Goal: Information Seeking & Learning: Learn about a topic

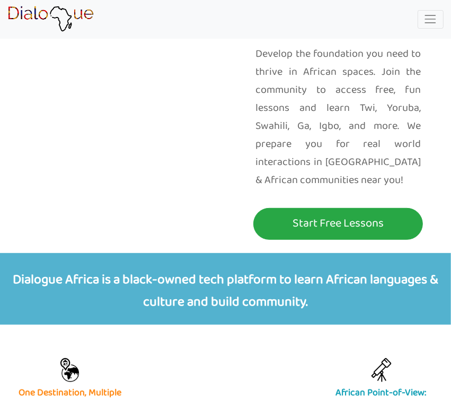
scroll to position [159, 0]
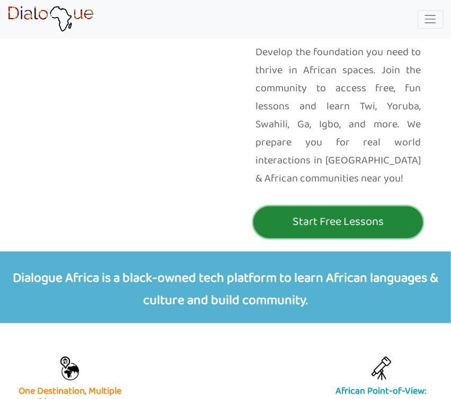
click at [330, 222] on p "Start Free Lessons" at bounding box center [338, 222] width 164 height 20
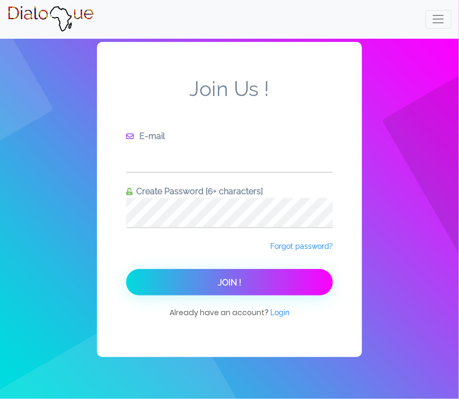
click at [151, 149] on input "text" at bounding box center [229, 157] width 207 height 29
type input "[PERSON_NAME][EMAIL_ADDRESS][DOMAIN_NAME]"
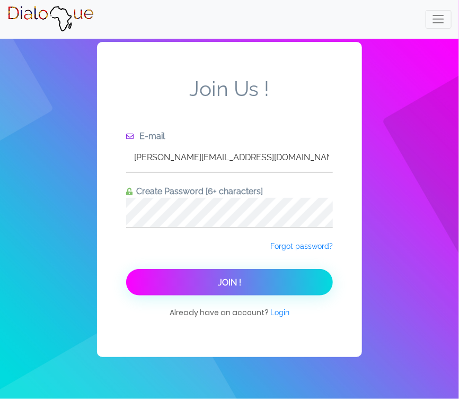
click at [227, 282] on span "Join !" at bounding box center [229, 282] width 23 height 10
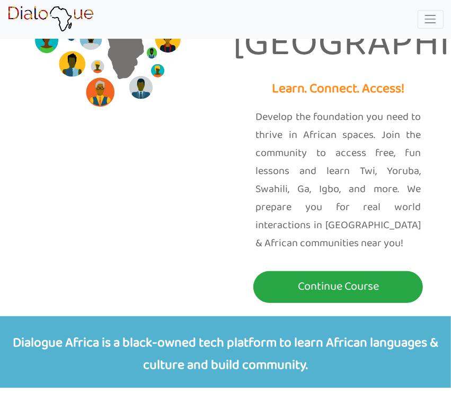
scroll to position [106, 0]
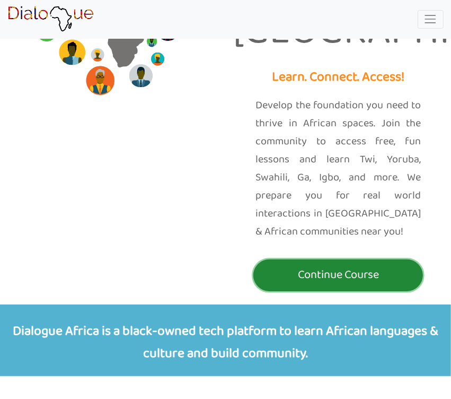
click at [338, 273] on p "Continue Course" at bounding box center [338, 275] width 164 height 20
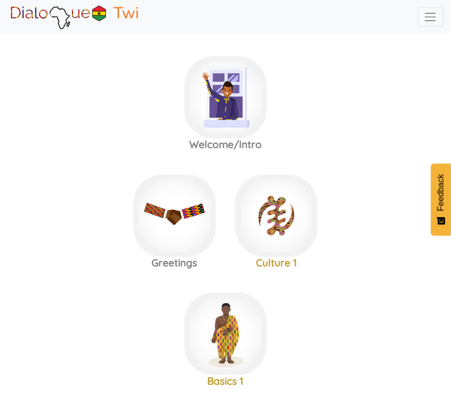
scroll to position [159, 0]
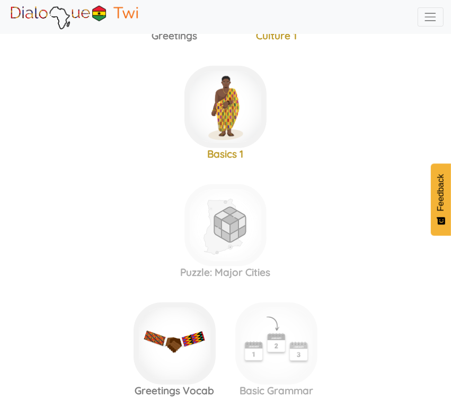
scroll to position [265, 0]
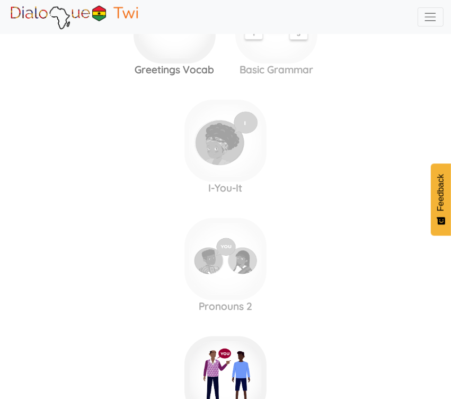
scroll to position [583, 0]
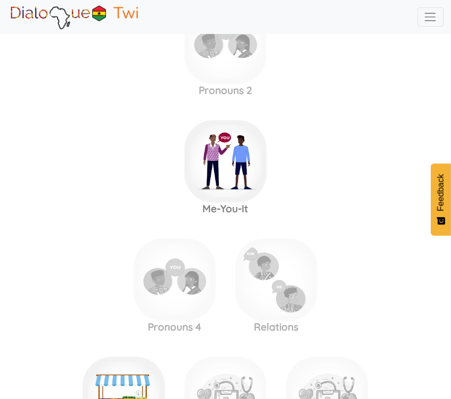
scroll to position [901, 0]
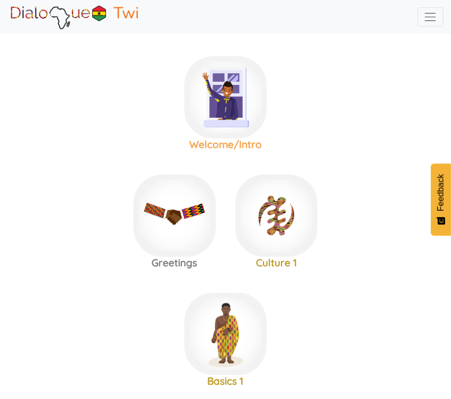
click at [243, 143] on h3 "Welcome/Intro" at bounding box center [226, 144] width 102 height 12
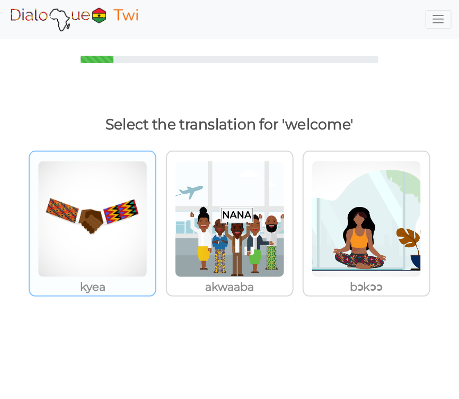
click at [121, 258] on img at bounding box center [93, 219] width 110 height 117
click at [155, 216] on input "kyea" at bounding box center [159, 212] width 8 height 8
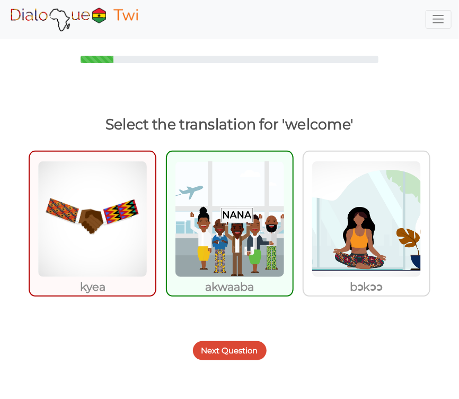
click at [242, 279] on p "akwaaba" at bounding box center [230, 286] width 126 height 19
click at [293, 216] on input "akwaaba" at bounding box center [297, 212] width 8 height 8
click at [91, 255] on img at bounding box center [93, 219] width 110 height 117
click at [155, 216] on input "kyea" at bounding box center [159, 212] width 8 height 8
click at [229, 348] on button "Next Question" at bounding box center [230, 350] width 74 height 19
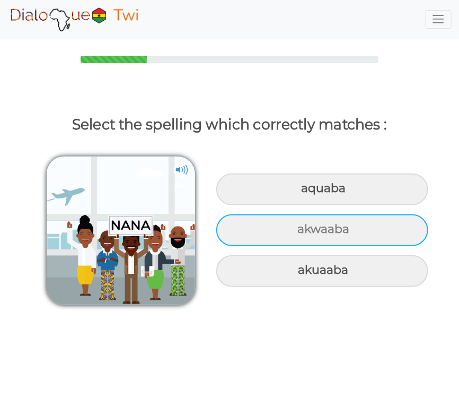
click at [342, 205] on div "akwaaba" at bounding box center [322, 189] width 212 height 32
click at [306, 192] on input "akwaaba" at bounding box center [302, 188] width 7 height 7
radio input "true"
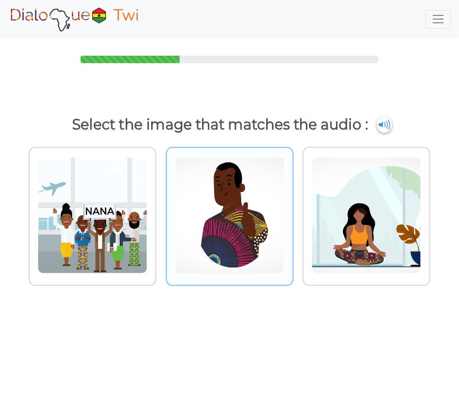
click at [147, 239] on img at bounding box center [93, 215] width 110 height 117
click at [163, 213] on input "radio" at bounding box center [159, 209] width 8 height 8
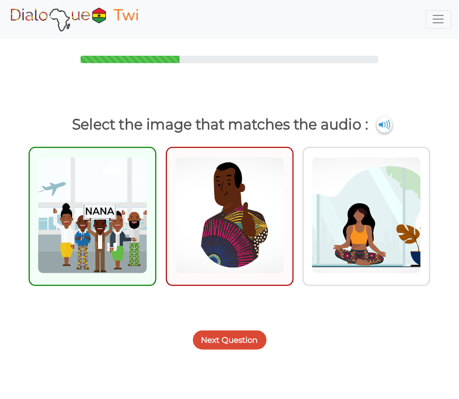
click at [230, 324] on div "Next Question" at bounding box center [229, 334] width 459 height 42
click at [227, 339] on button "Next Question" at bounding box center [230, 339] width 74 height 19
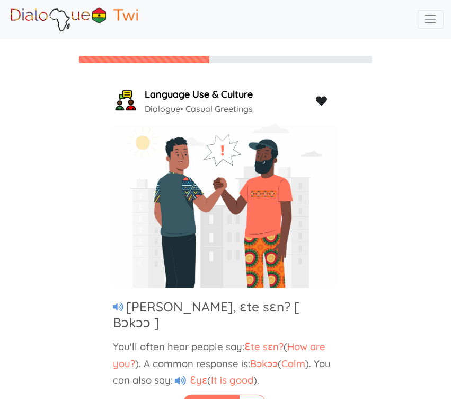
scroll to position [15, 0]
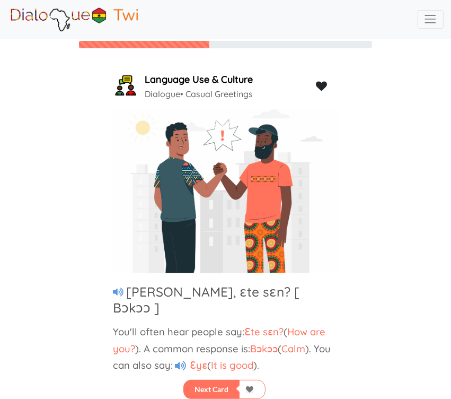
click at [119, 293] on icon at bounding box center [118, 292] width 11 height 10
click at [117, 291] on icon at bounding box center [118, 292] width 11 height 10
click at [216, 207] on img at bounding box center [225, 191] width 225 height 164
click at [181, 360] on icon at bounding box center [180, 365] width 11 height 10
click at [206, 358] on span "Ɛyɛ" at bounding box center [197, 364] width 20 height 13
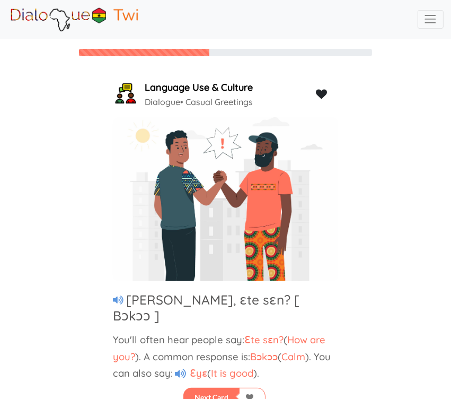
scroll to position [0, 0]
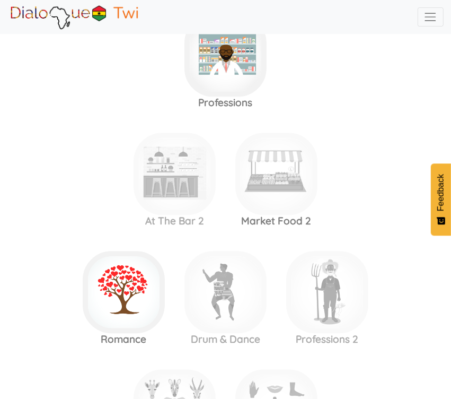
scroll to position [1342, 0]
